Goal: Browse casually

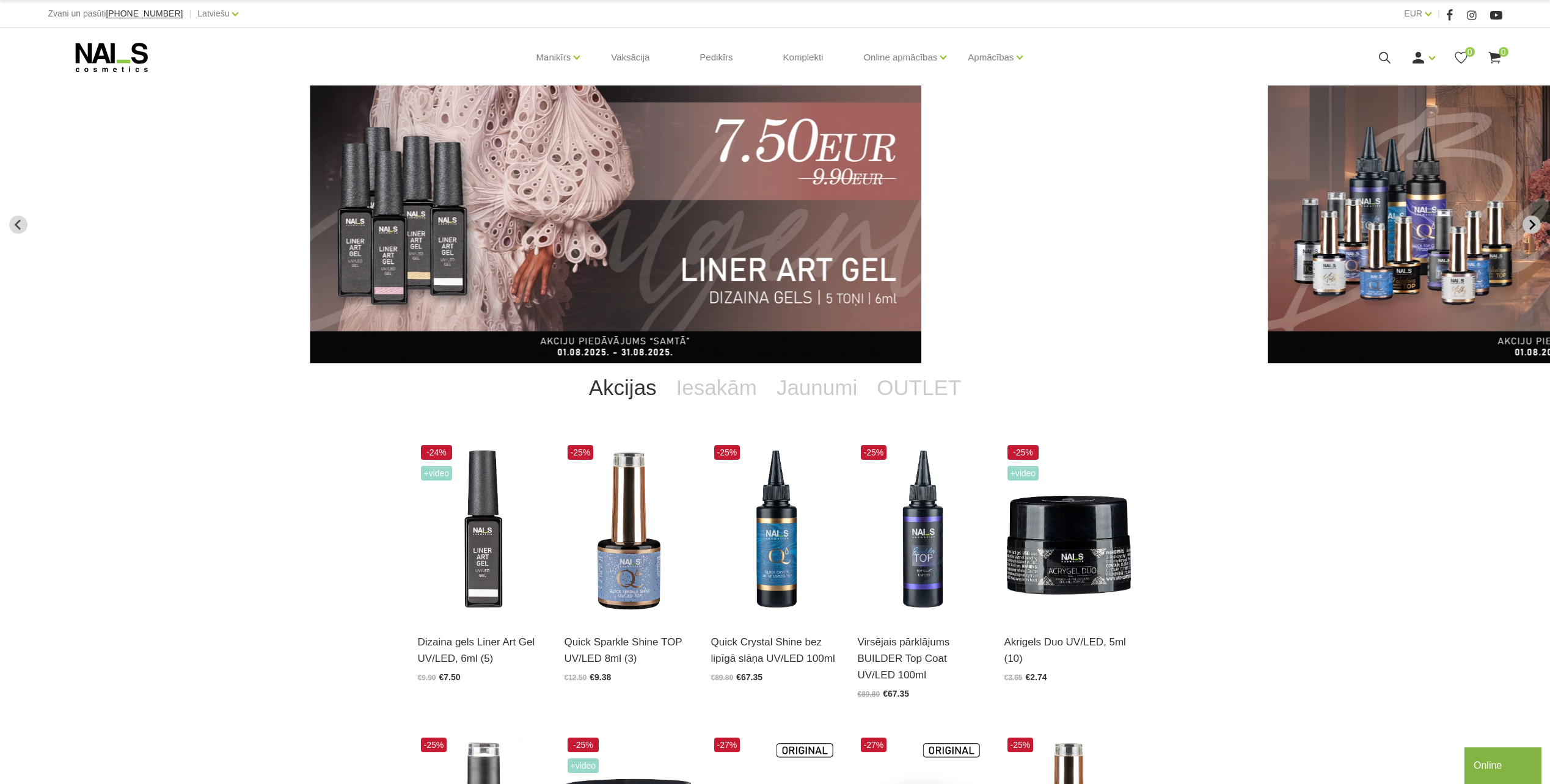
click at [1539, 224] on button "Next slide" at bounding box center [1532, 225] width 19 height 19
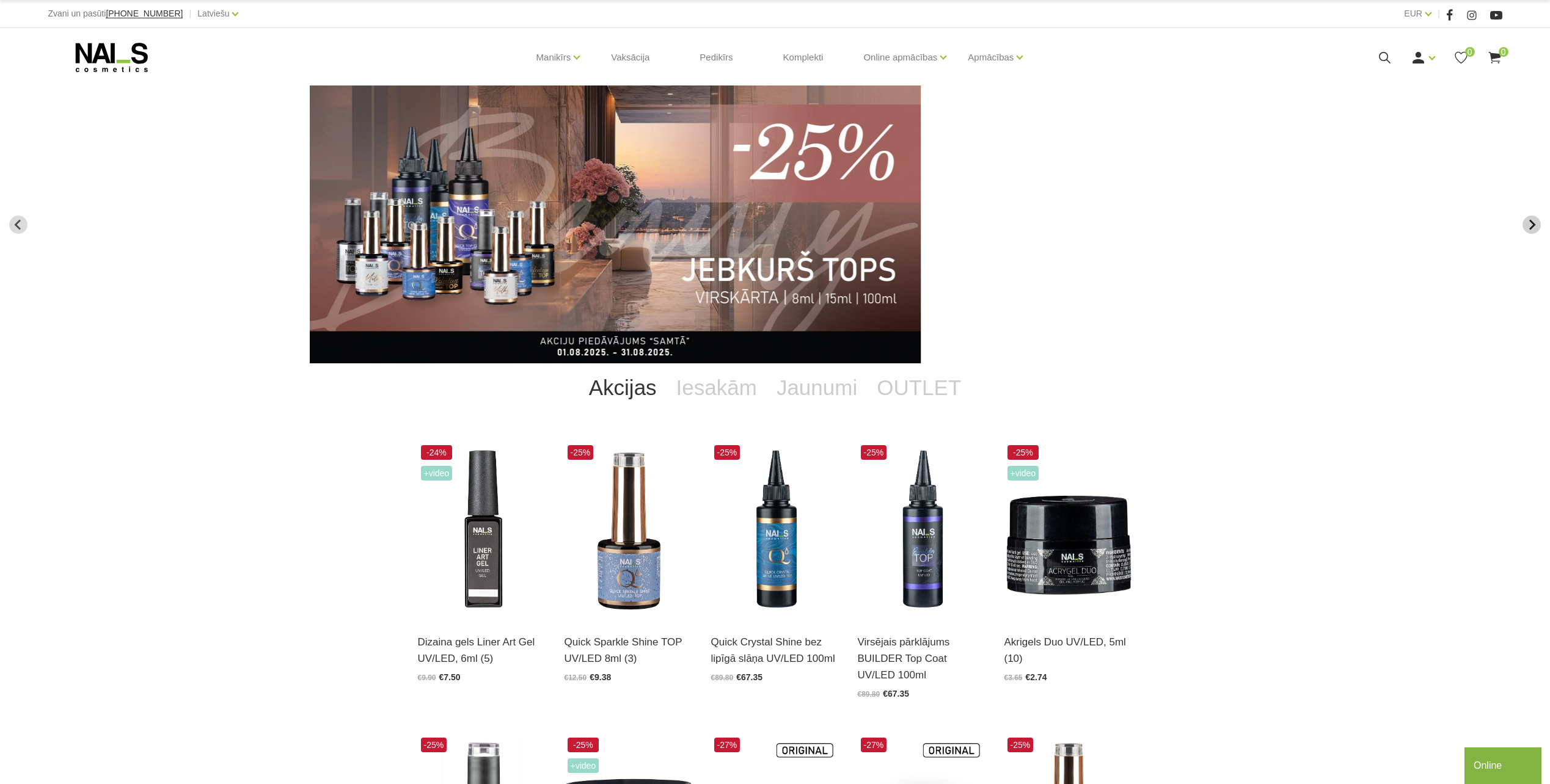
click at [1539, 224] on button "Next slide" at bounding box center [1532, 225] width 19 height 19
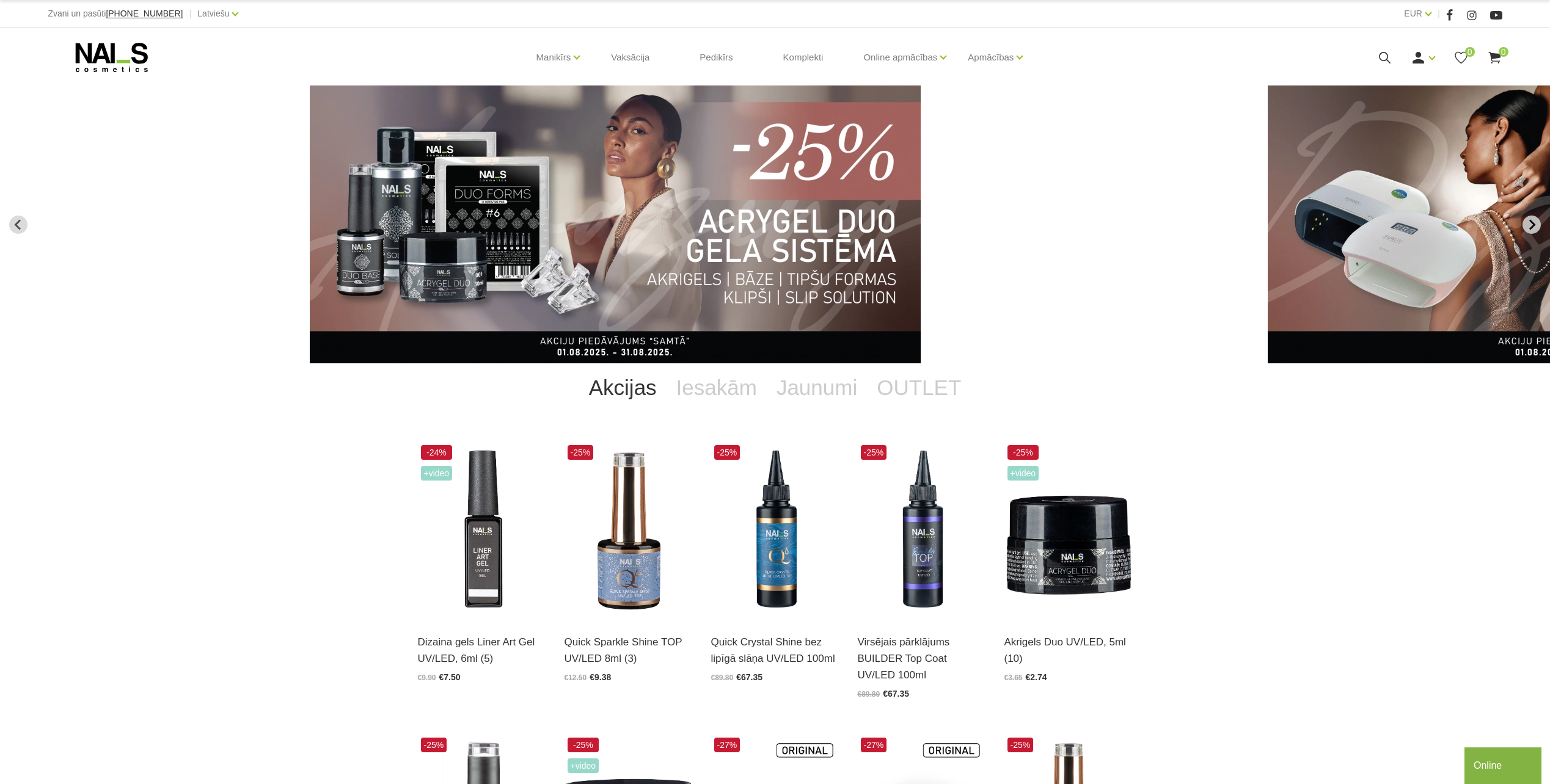
click at [1539, 224] on button "Next slide" at bounding box center [1532, 225] width 19 height 19
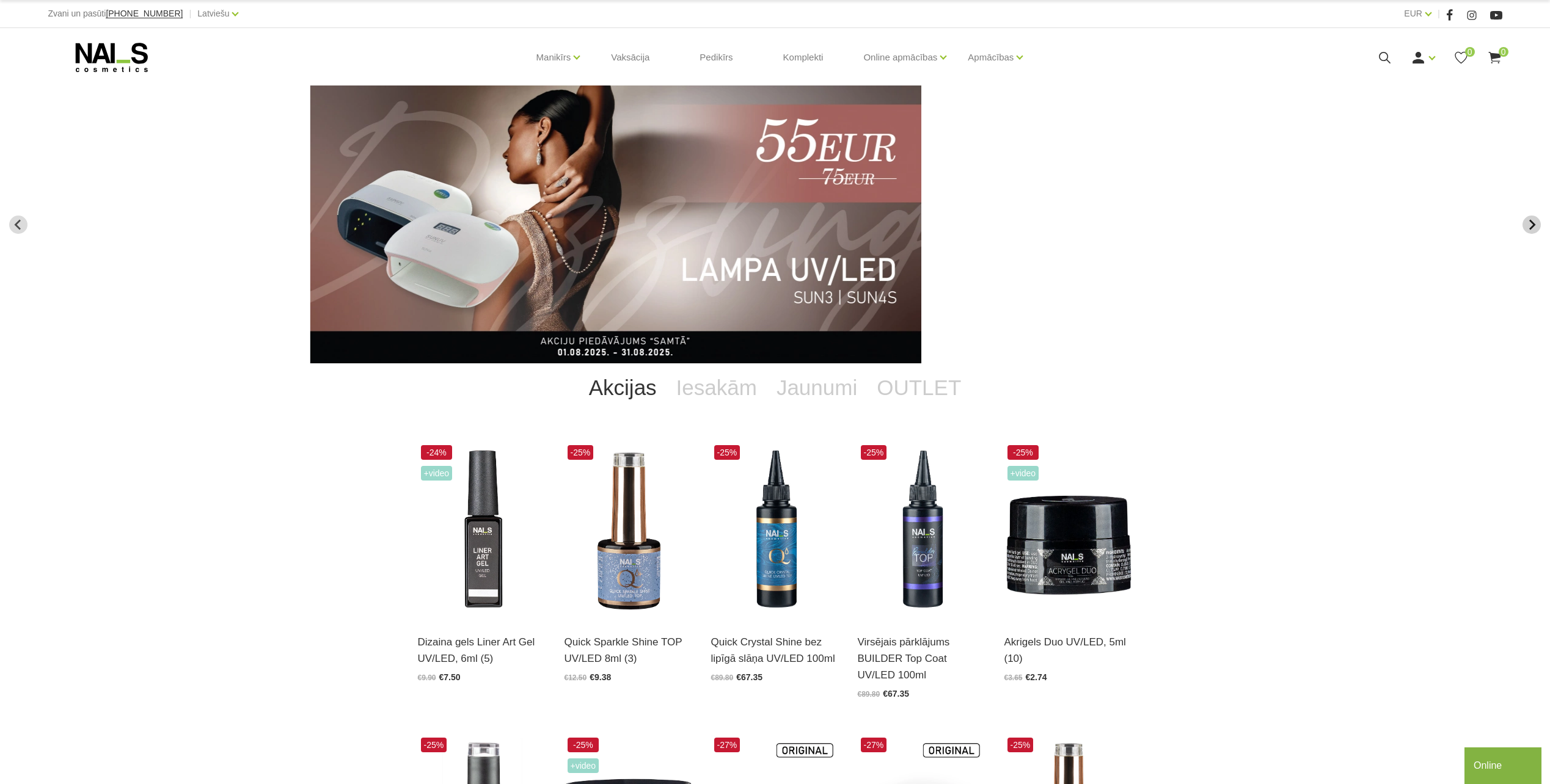
click at [1539, 224] on button "Next slide" at bounding box center [1532, 225] width 19 height 19
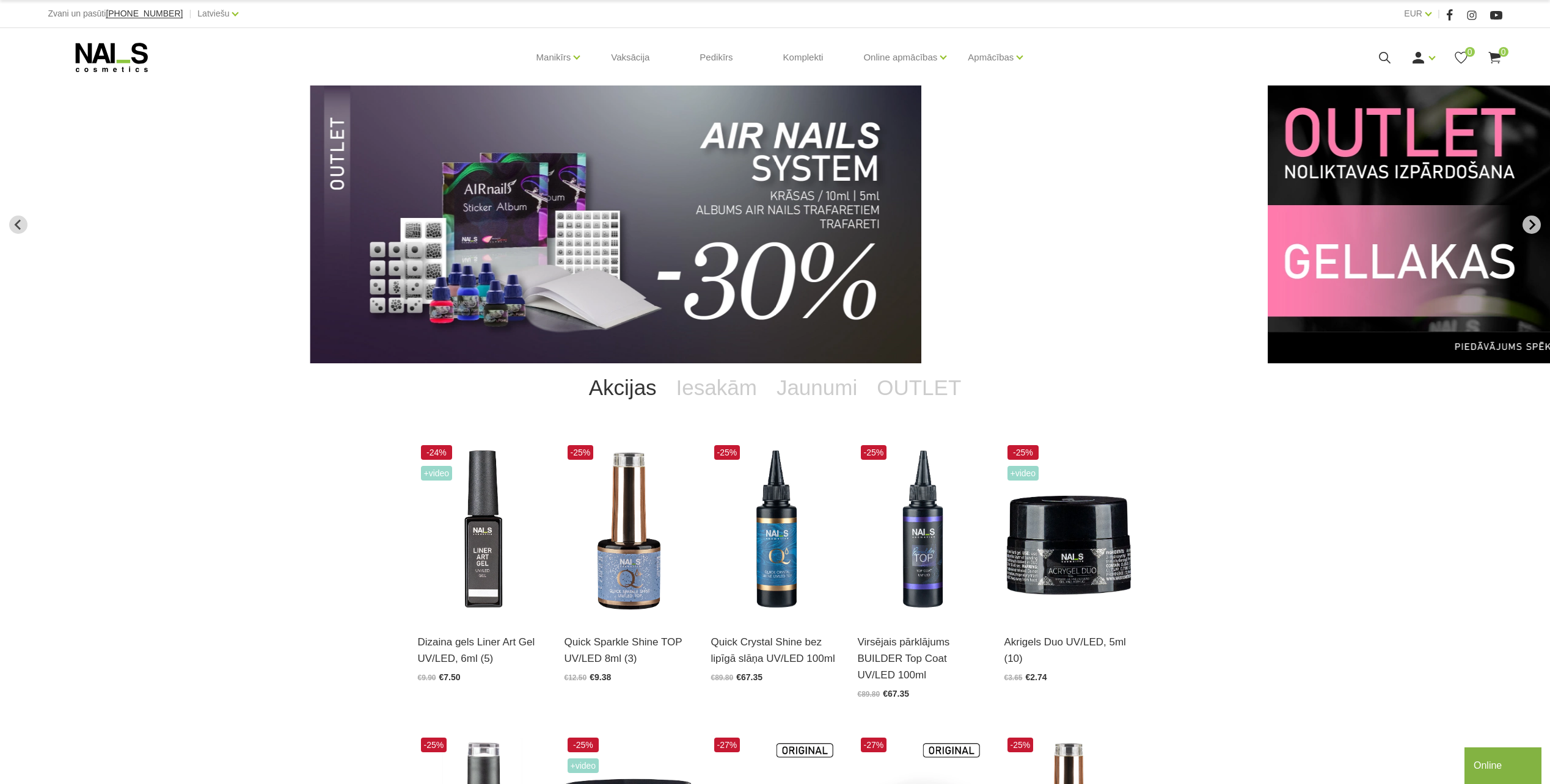
click at [1539, 224] on button "Next slide" at bounding box center [1532, 225] width 19 height 19
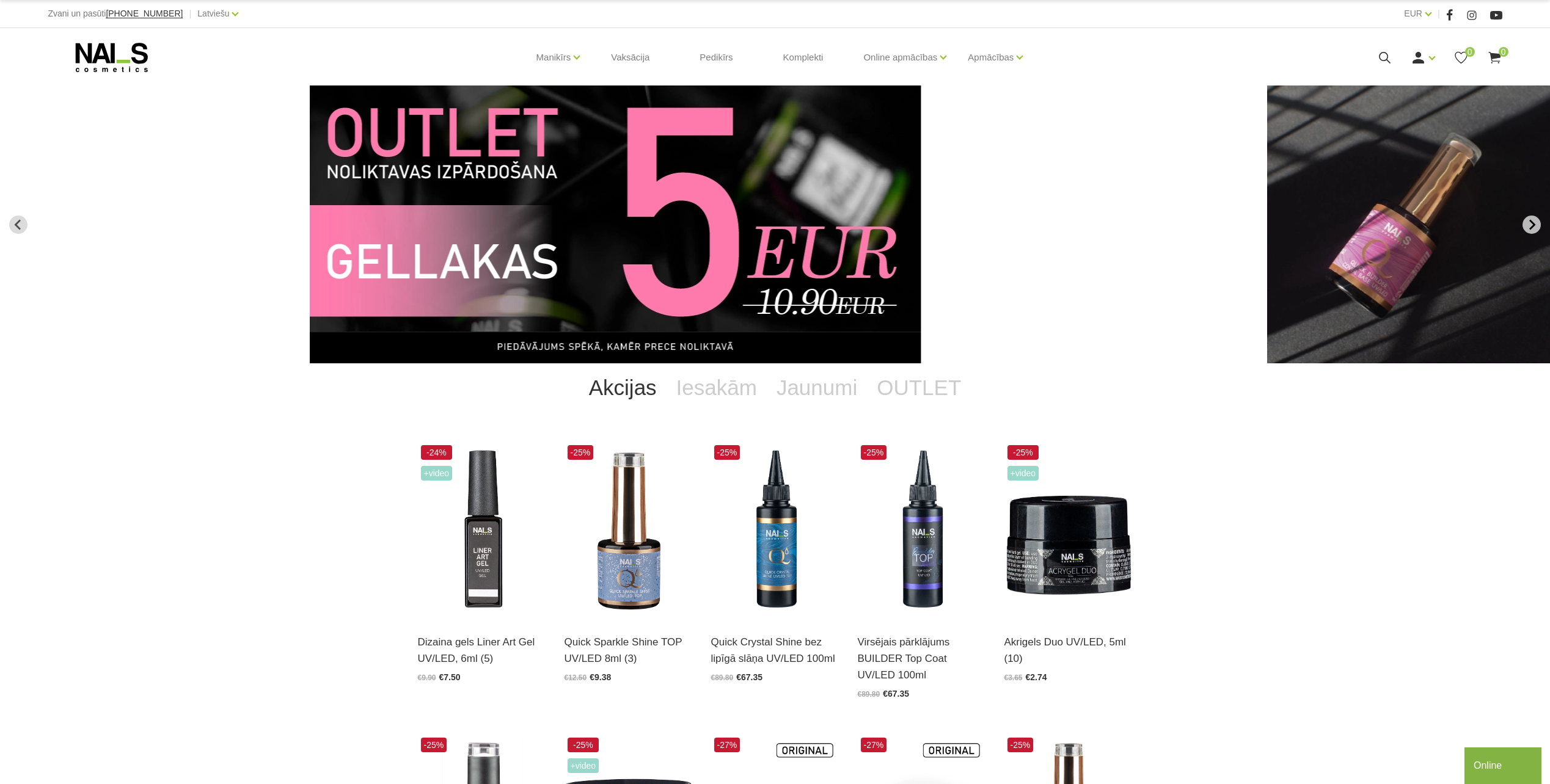
click at [1539, 224] on button "Next slide" at bounding box center [1532, 225] width 19 height 19
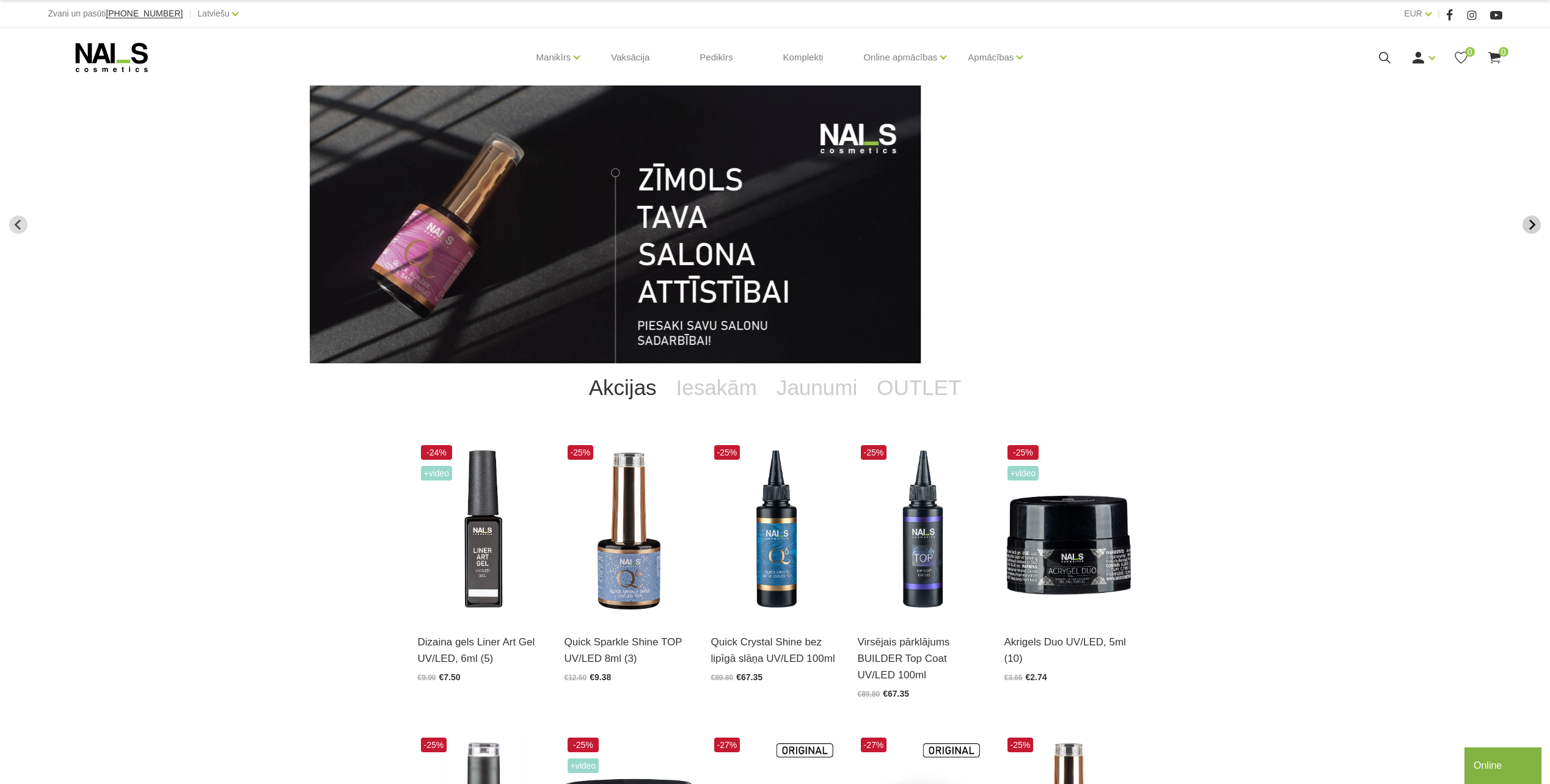
click at [1539, 224] on button "Next slide" at bounding box center [1532, 225] width 19 height 19
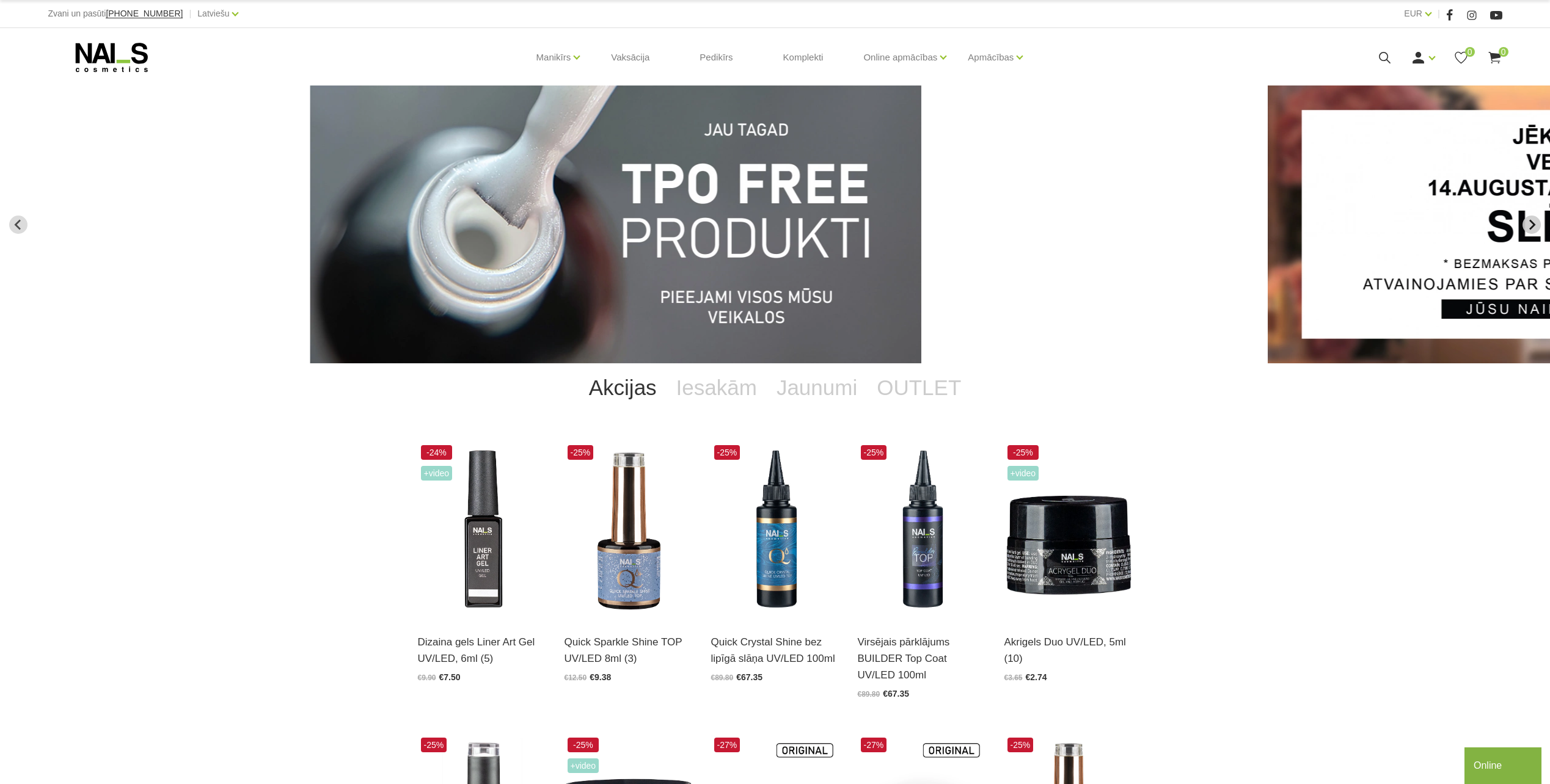
click at [1539, 224] on button "Next slide" at bounding box center [1532, 225] width 19 height 19
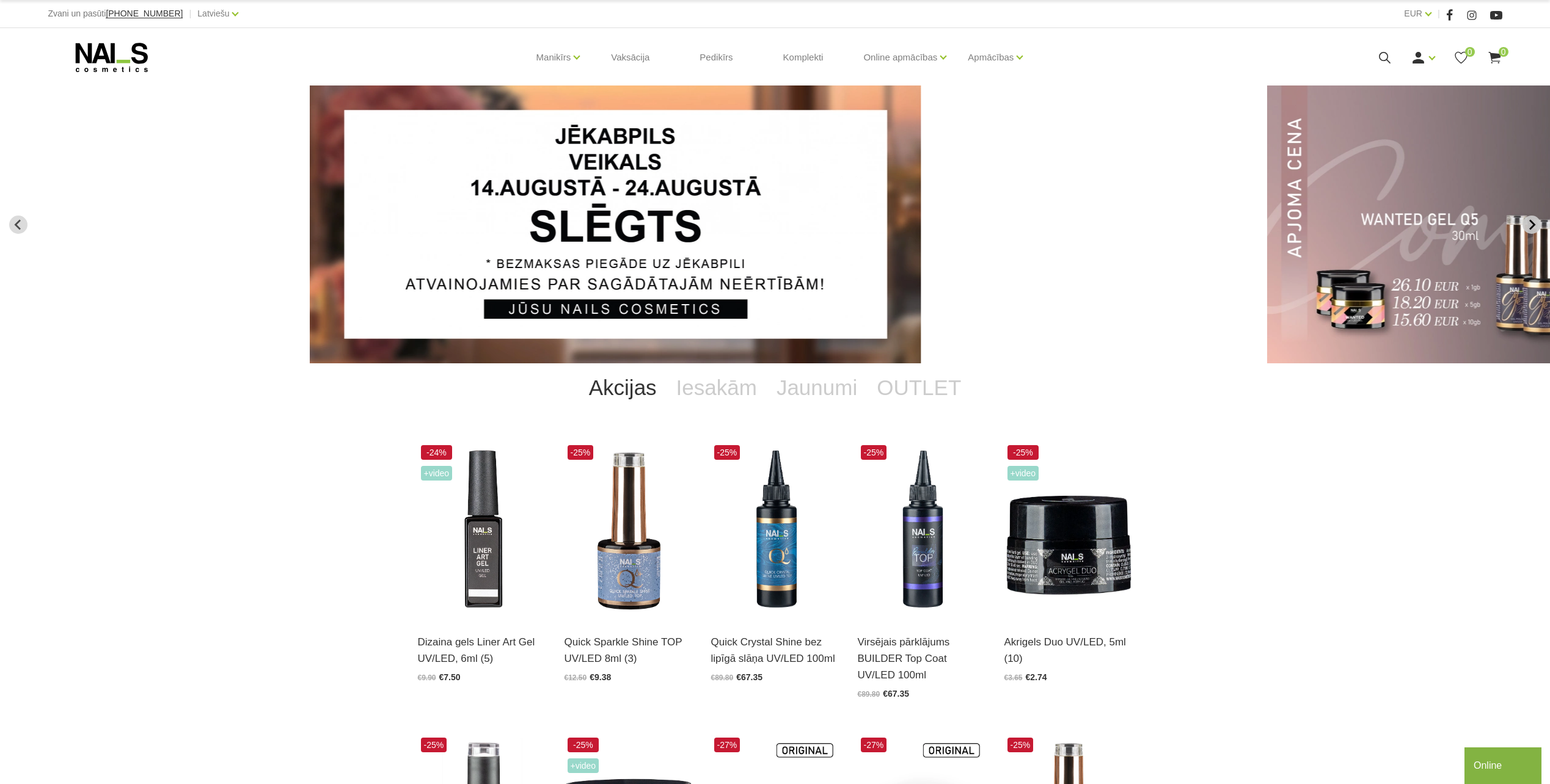
click at [1539, 224] on button "Next slide" at bounding box center [1532, 225] width 19 height 19
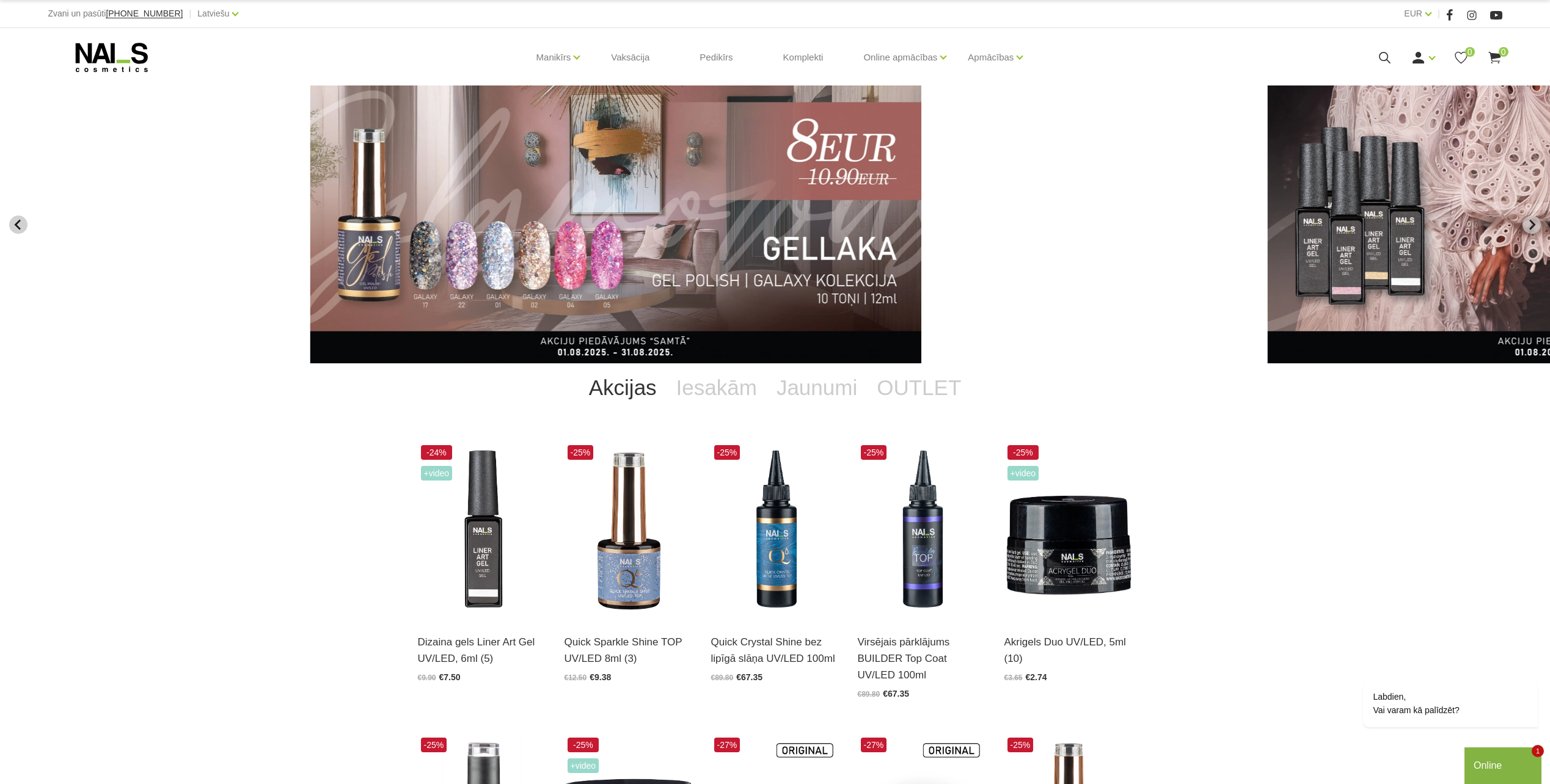
click at [22, 229] on icon "Previous slide" at bounding box center [19, 225] width 11 height 11
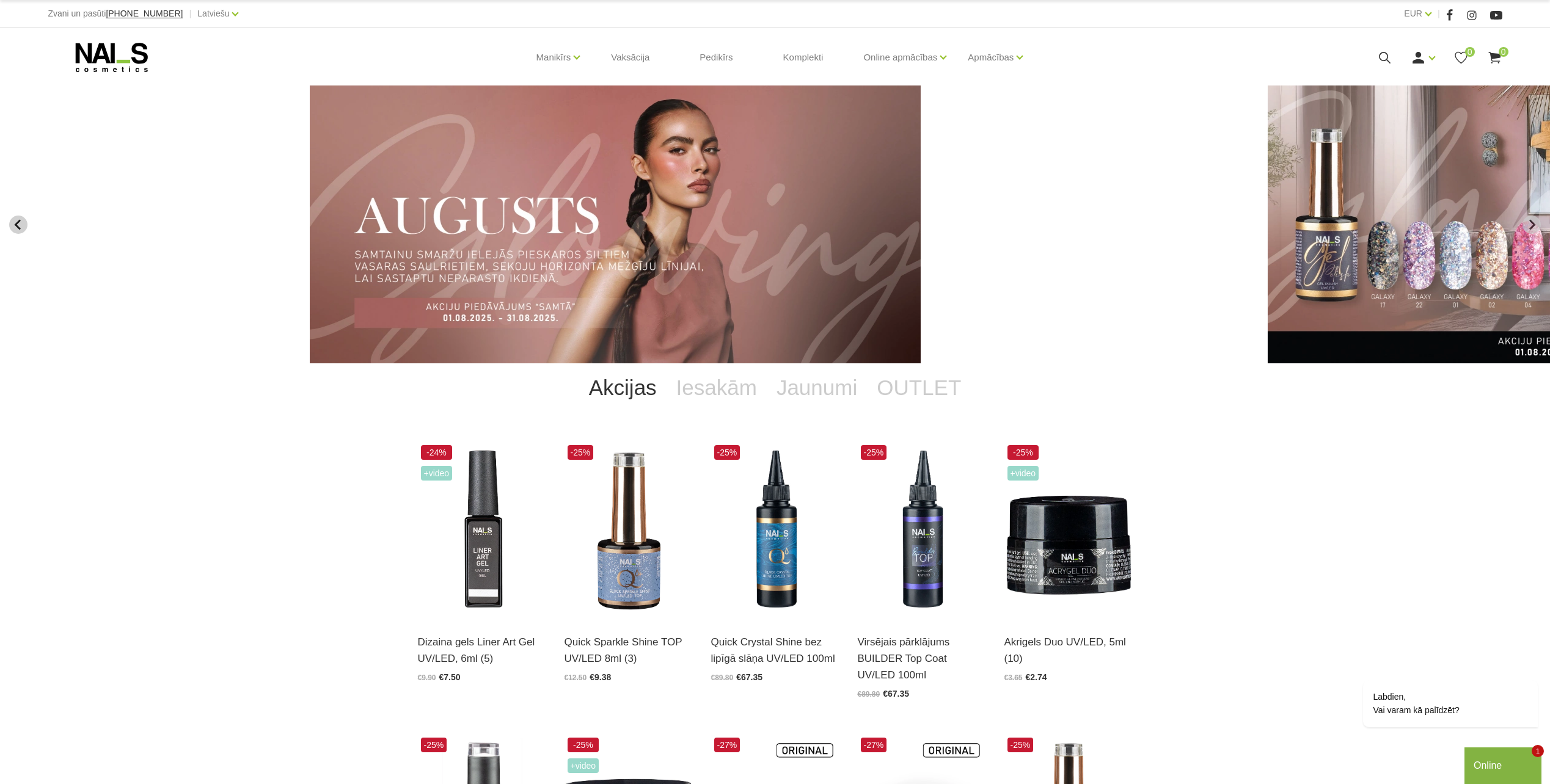
click at [22, 229] on icon "Previous slide" at bounding box center [19, 225] width 11 height 11
